Goal: Find specific page/section: Find specific page/section

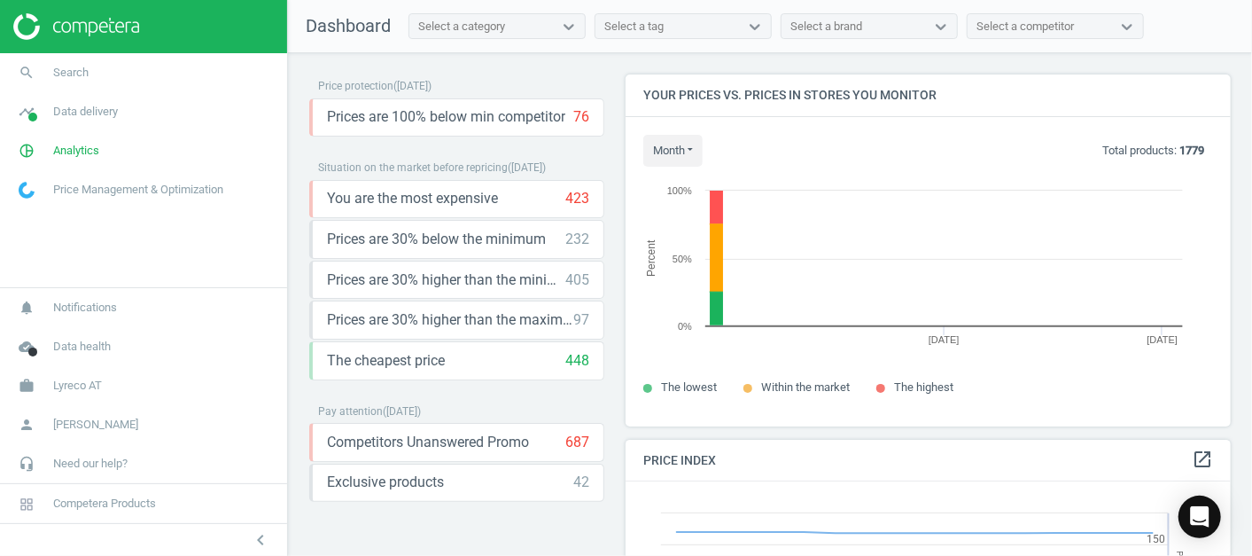
scroll to position [381, 621]
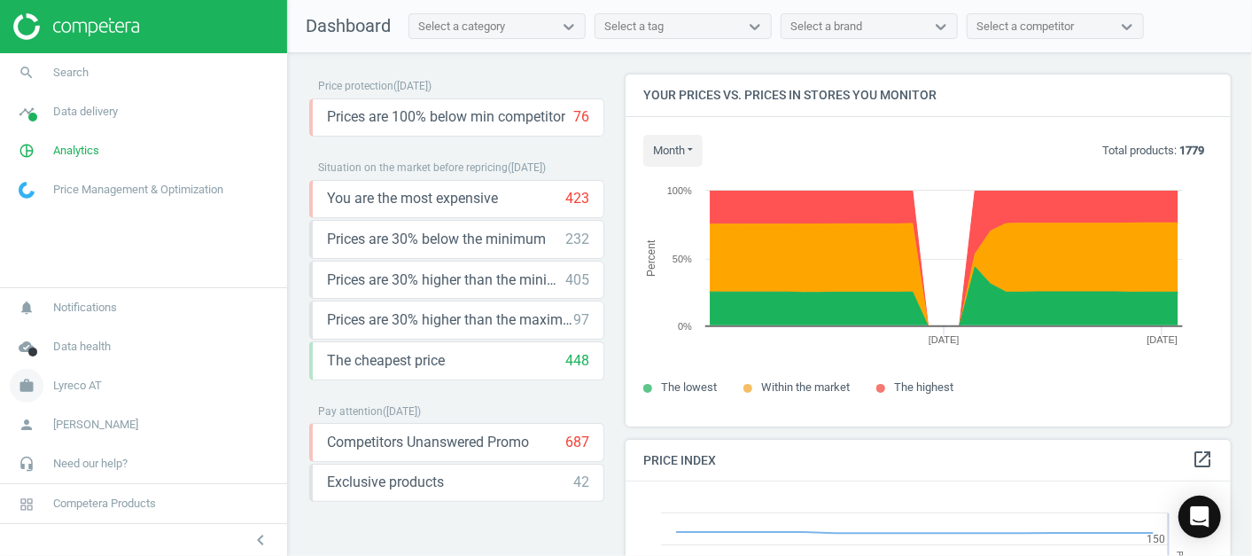
click at [104, 377] on link "work Lyreco AT" at bounding box center [143, 385] width 287 height 39
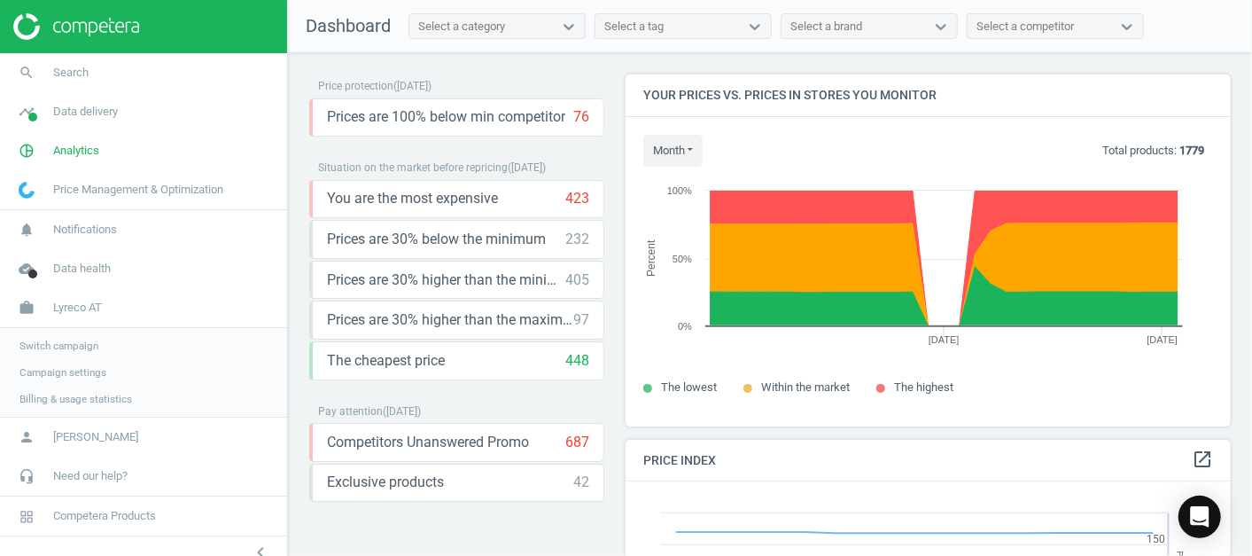
click at [83, 344] on span "Switch campaign" at bounding box center [58, 346] width 79 height 14
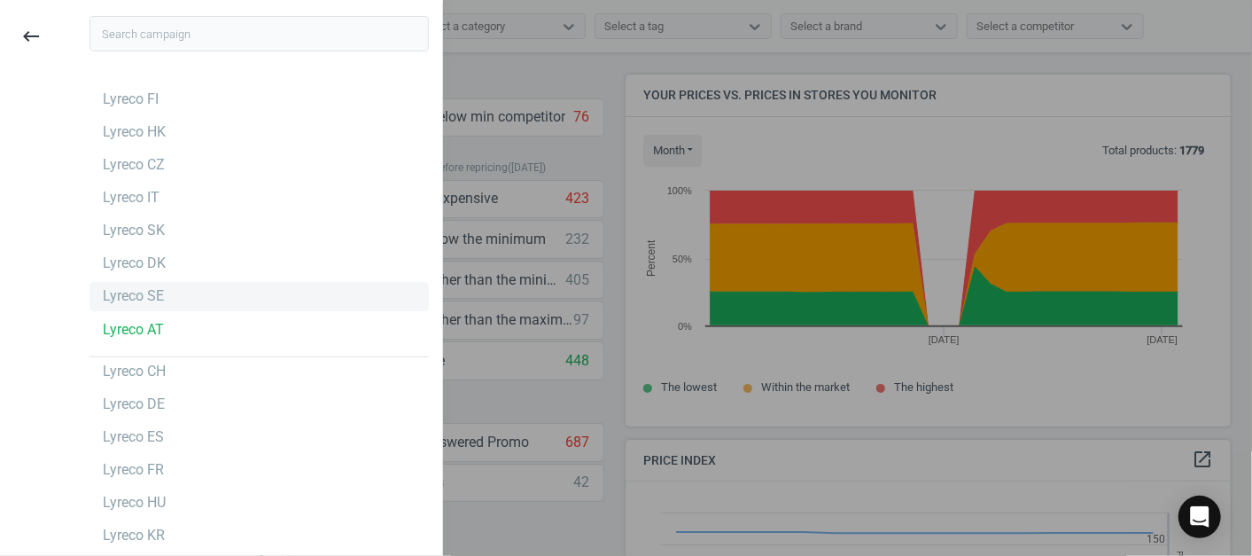
click at [111, 290] on div "Lyreco SE" at bounding box center [133, 295] width 61 height 19
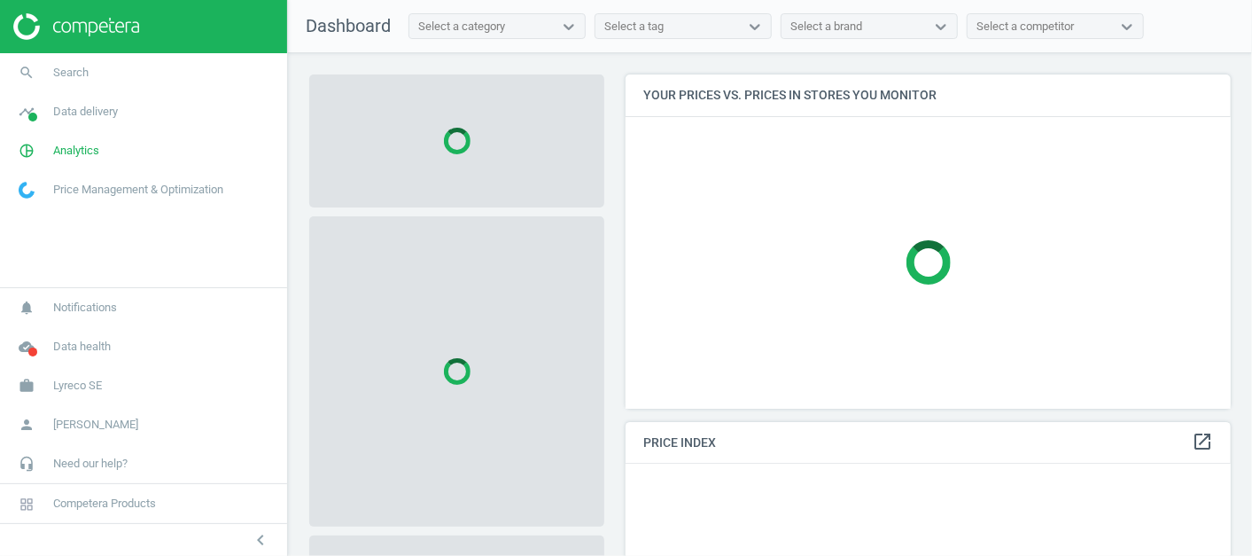
scroll to position [363, 621]
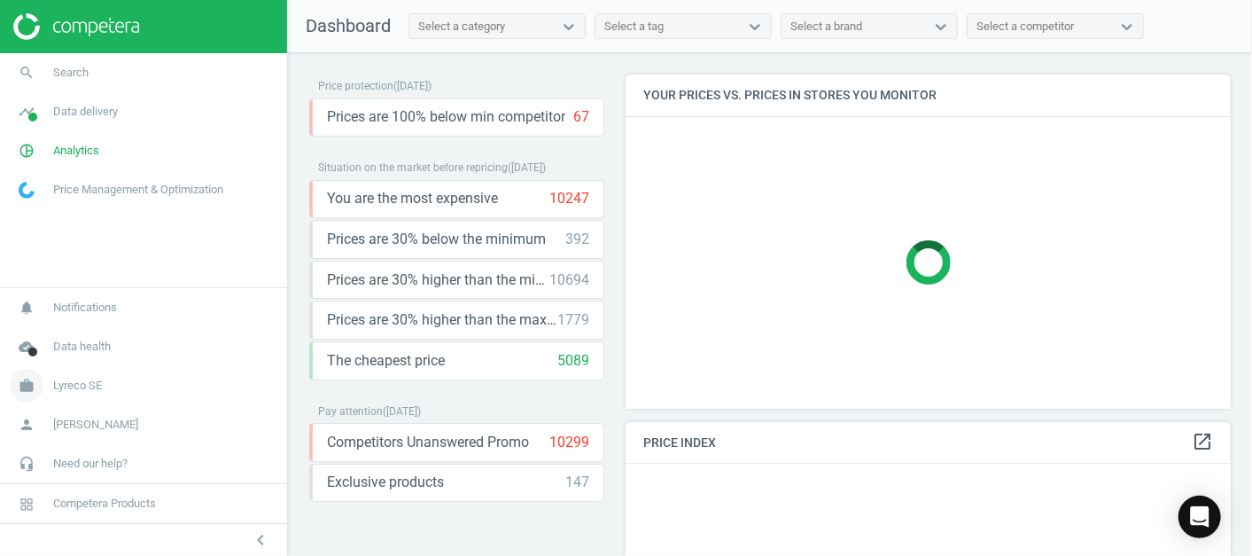
click at [95, 382] on span "Lyreco SE" at bounding box center [77, 386] width 49 height 16
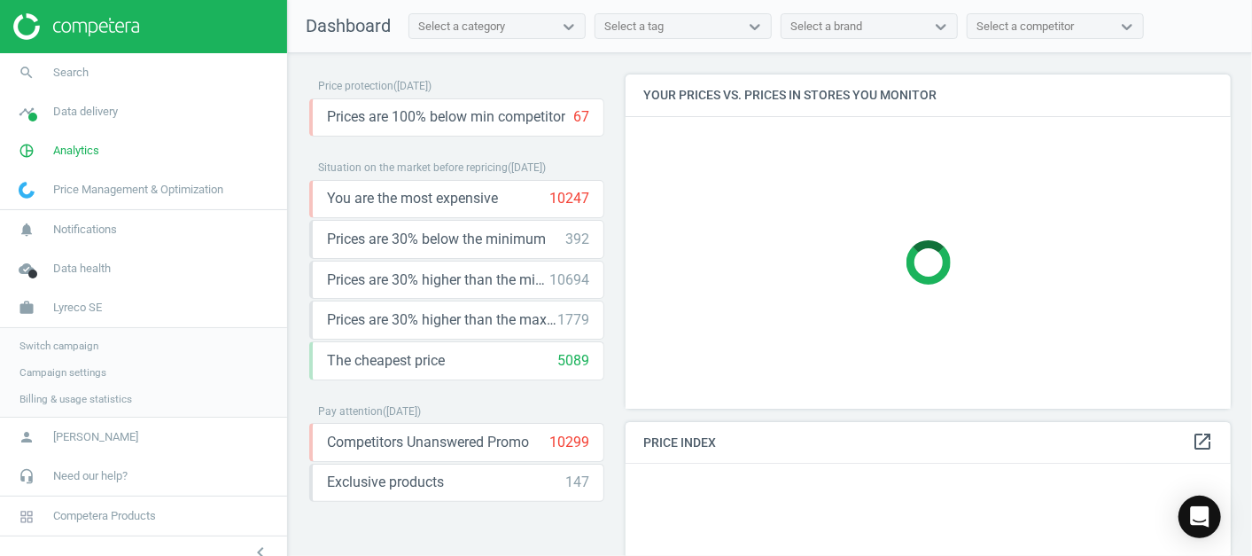
click at [89, 352] on span "Switch campaign" at bounding box center [58, 346] width 79 height 14
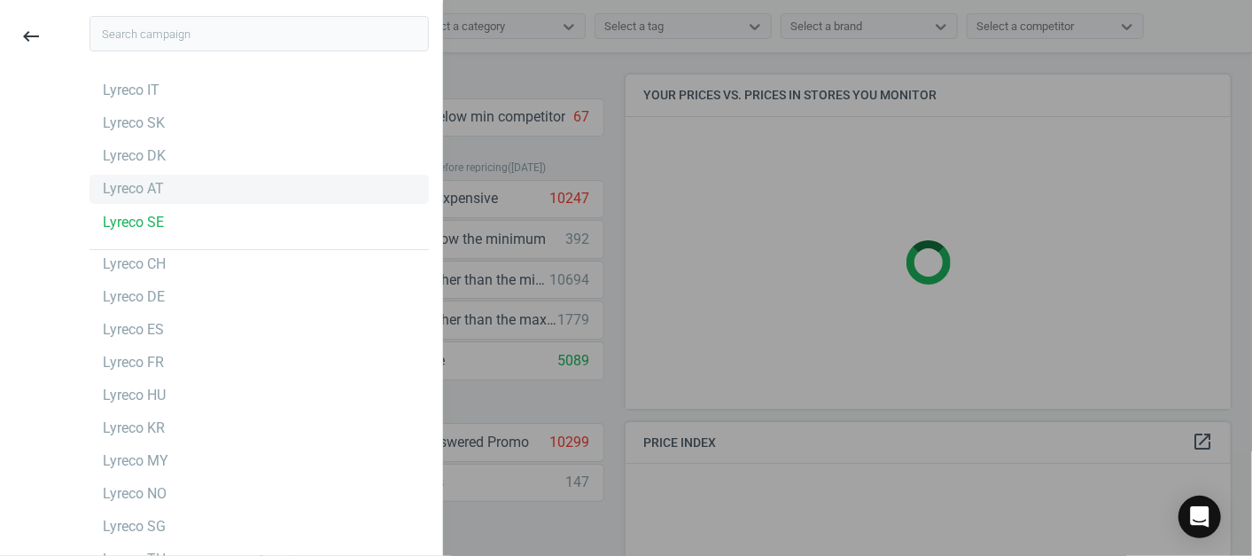
scroll to position [113, 0]
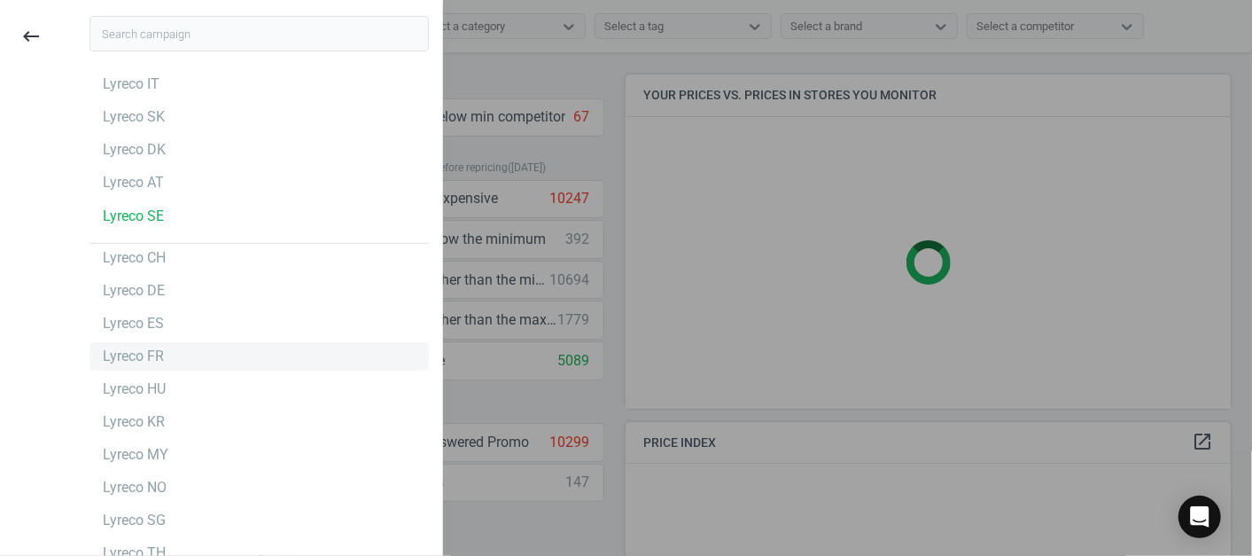
click at [121, 362] on div "Lyreco FR" at bounding box center [133, 355] width 61 height 19
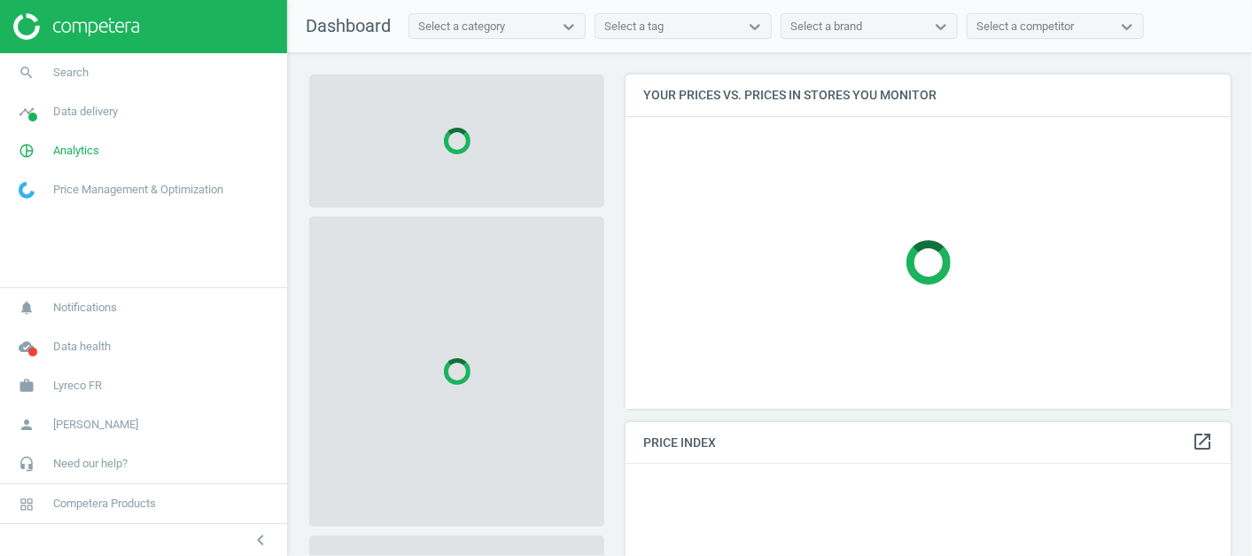
scroll to position [363, 621]
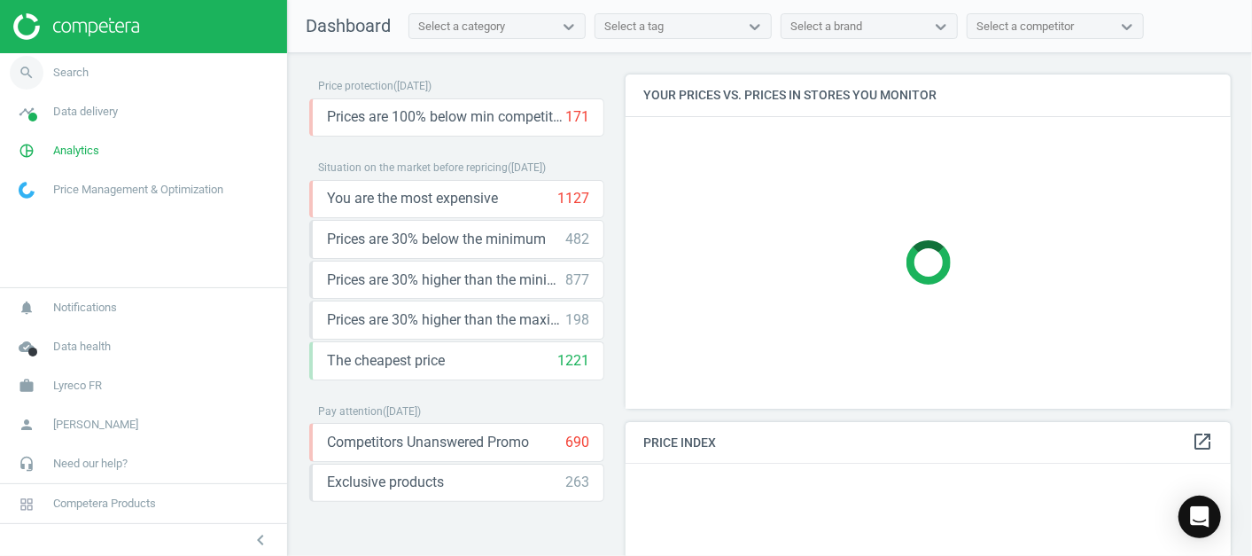
click at [152, 89] on link "search Search" at bounding box center [143, 72] width 287 height 39
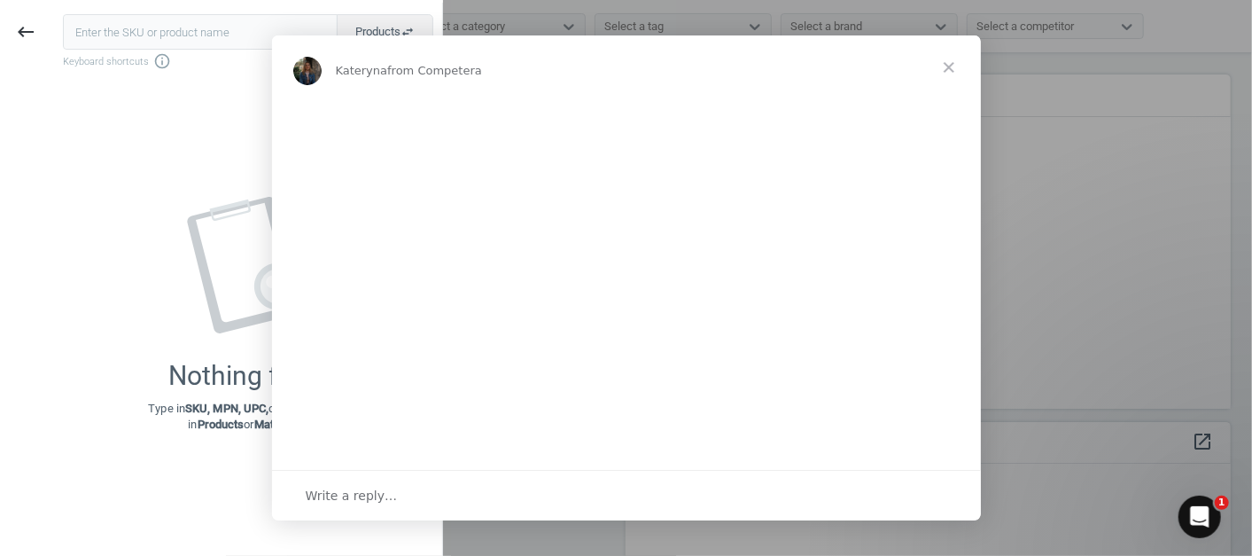
scroll to position [0, 0]
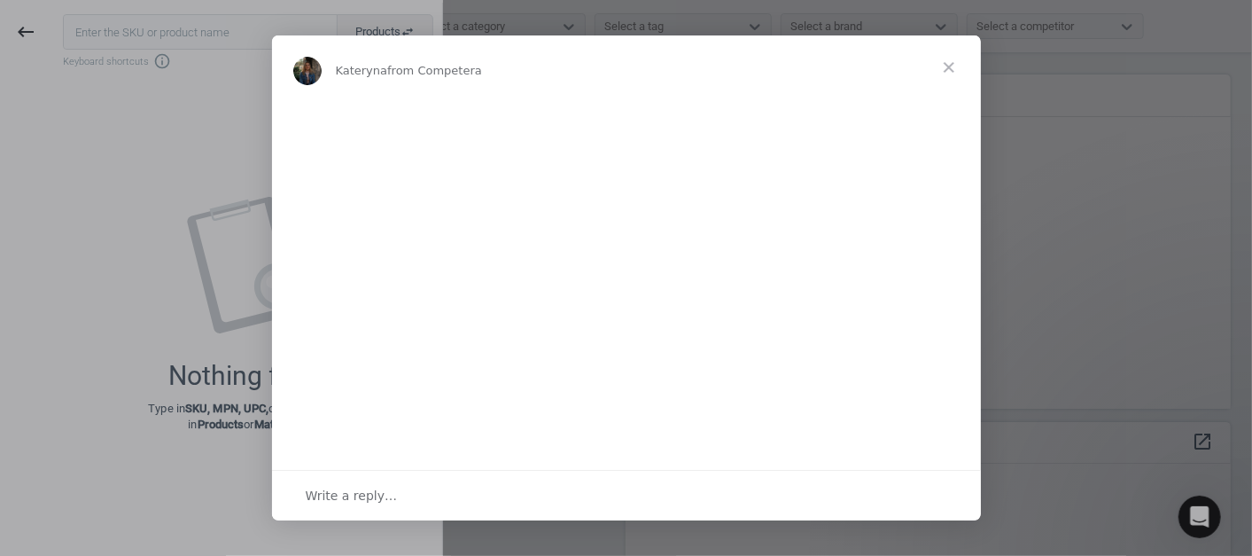
click at [154, 39] on div "Intercom messenger" at bounding box center [626, 278] width 1252 height 556
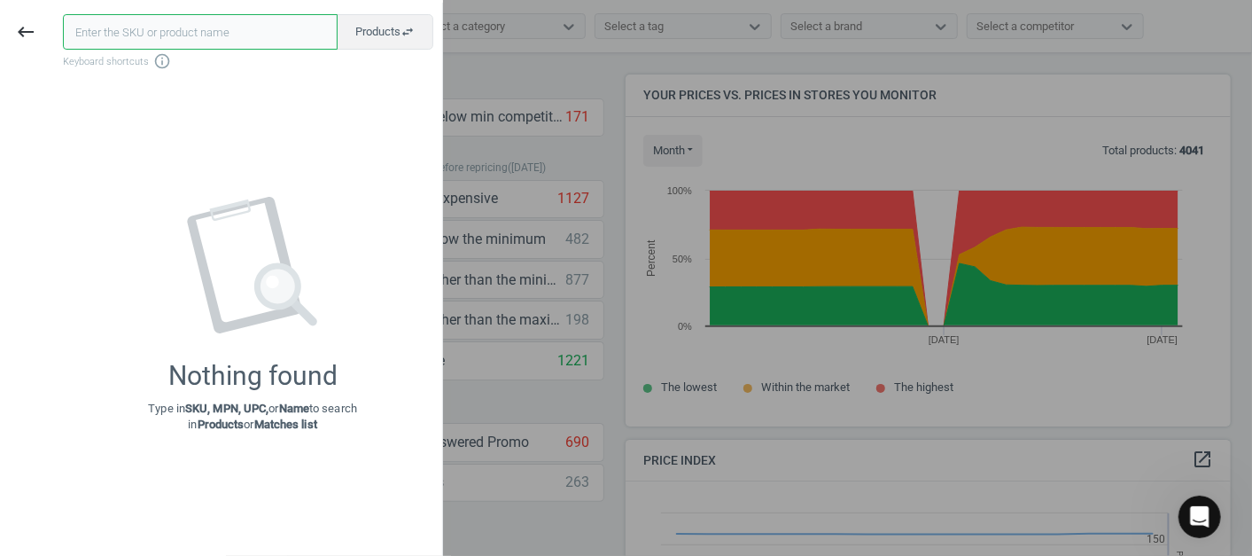
click at [237, 41] on input "text" at bounding box center [200, 31] width 275 height 35
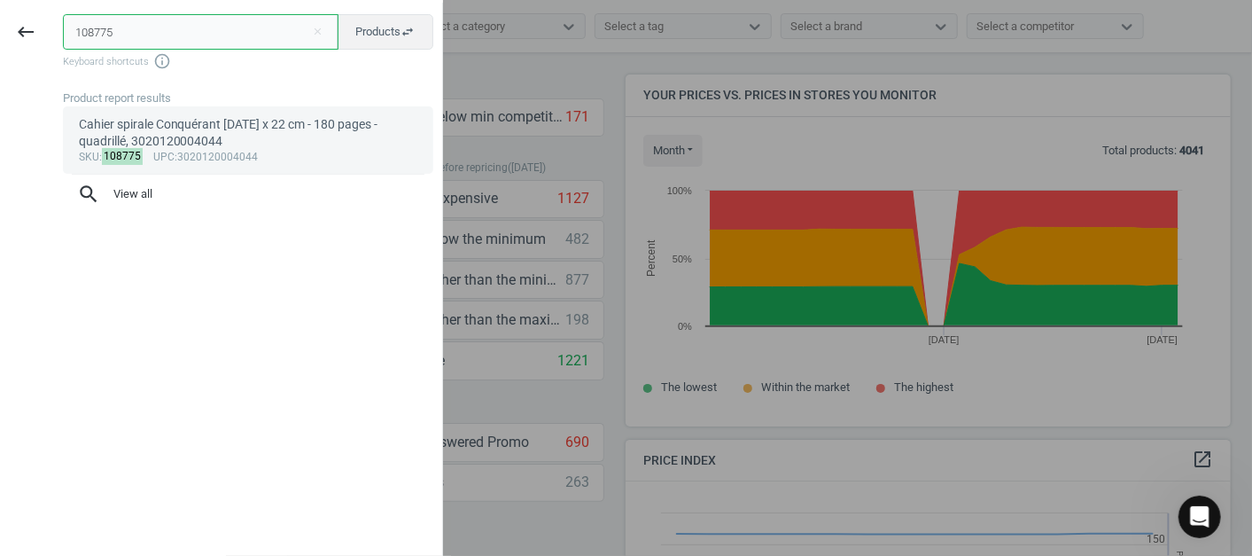
type input "108775"
click at [237, 154] on div "sku : 108775 upc :3020120004044" at bounding box center [248, 158] width 339 height 14
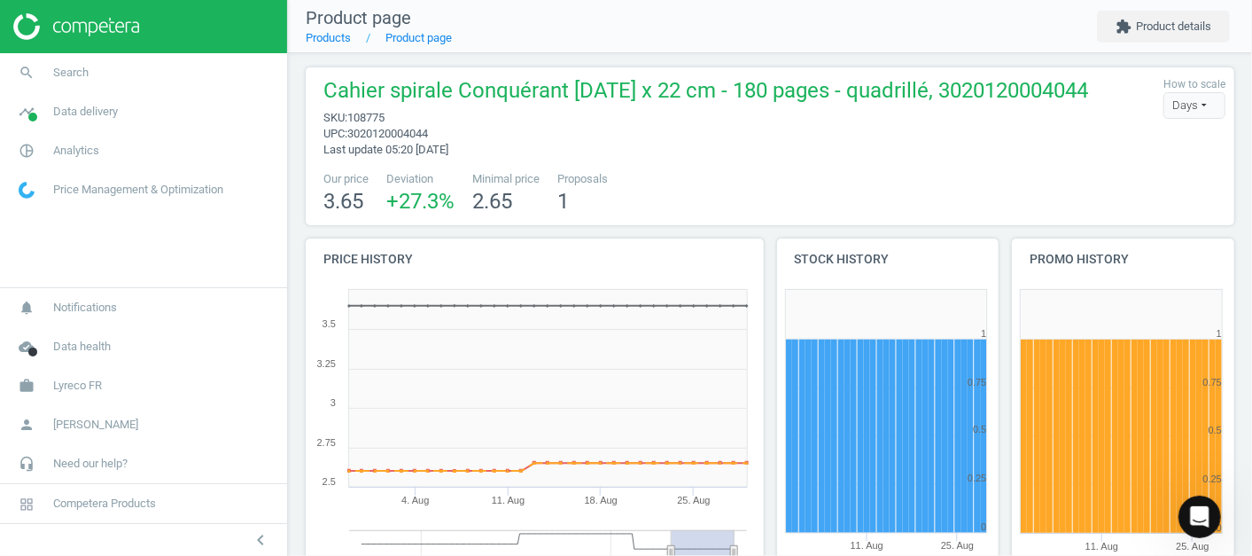
scroll to position [4, 0]
